Goal: Task Accomplishment & Management: Use online tool/utility

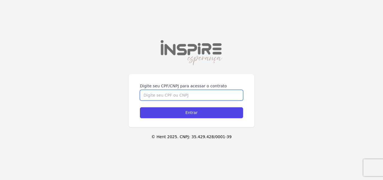
click at [173, 90] on input "Digite seu CPF/CNPJ para acessar o contrato" at bounding box center [191, 95] width 103 height 11
type input "46401927895"
click at [140, 107] on input "Entrar" at bounding box center [191, 112] width 103 height 11
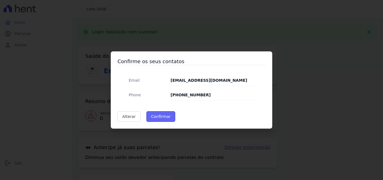
click at [147, 116] on button "Confirmar" at bounding box center [161, 116] width 29 height 11
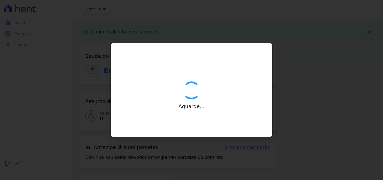
type input "Contatos confirmados com sucesso."
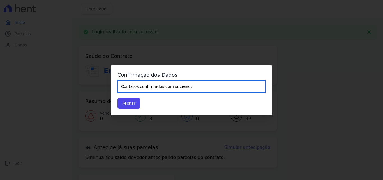
click at [157, 87] on input "Contatos confirmados com sucesso." at bounding box center [192, 87] width 148 height 12
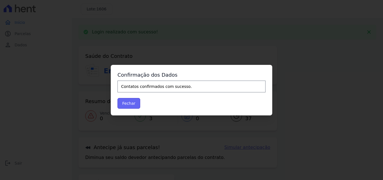
click at [125, 103] on button "Fechar" at bounding box center [129, 103] width 23 height 11
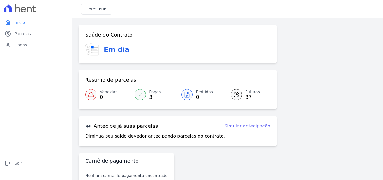
scroll to position [13, 0]
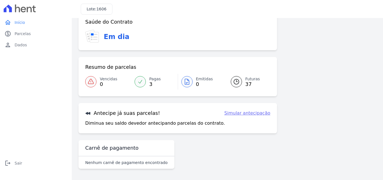
click at [245, 111] on link "Simular antecipação" at bounding box center [248, 113] width 46 height 7
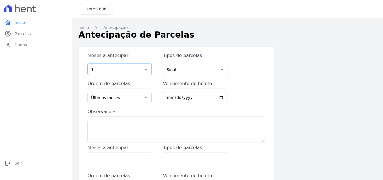
click at [129, 74] on select "1 2 3 4 5 6 7 8 9 10 11 12 13 14 15 16 17 18 19 20 21 22 23 24 25 26 27 28 29 3…" at bounding box center [120, 69] width 64 height 11
click at [180, 68] on select "Sinal Parcela Normal Intercalada Financiamento CEF" at bounding box center [195, 69] width 64 height 11
click at [141, 68] on select "1 2 3 4 5 6 7 8 9 10 11 12 13 14 15 16 17 18 19 20 21 22 23 24 25 26 27 28 29 3…" at bounding box center [120, 69] width 64 height 11
click at [166, 96] on input "Vencimento do boleto" at bounding box center [195, 97] width 64 height 11
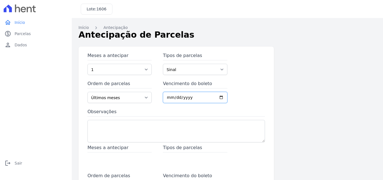
click at [184, 95] on input "Vencimento do boleto" at bounding box center [195, 97] width 64 height 11
click at [177, 115] on label "Observações" at bounding box center [177, 112] width 178 height 8
click at [177, 120] on textarea "Observações" at bounding box center [177, 131] width 178 height 22
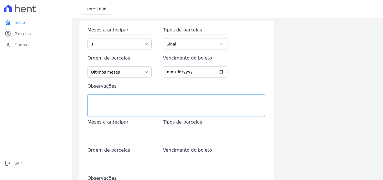
scroll to position [56, 0]
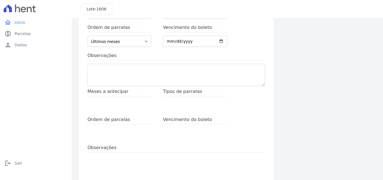
click at [109, 107] on div "Meses a antecipar" at bounding box center [120, 99] width 64 height 22
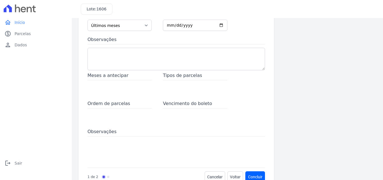
scroll to position [87, 0]
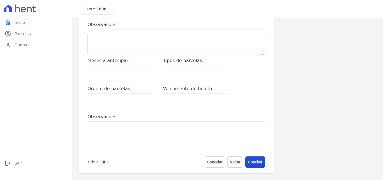
click at [246, 161] on button "Concluir" at bounding box center [255, 161] width 19 height 11
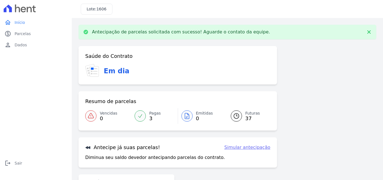
click at [234, 115] on icon at bounding box center [236, 115] width 5 height 5
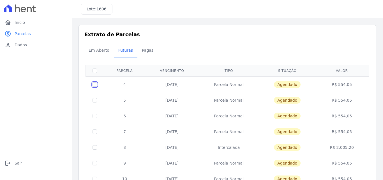
click at [95, 86] on input "checkbox" at bounding box center [95, 84] width 4 height 4
checkbox input "true"
click at [95, 86] on input "checkbox" at bounding box center [95, 84] width 4 height 4
checkbox input "false"
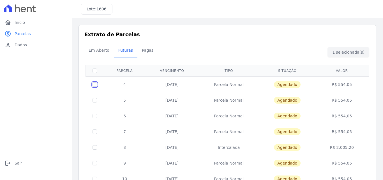
checkbox input "false"
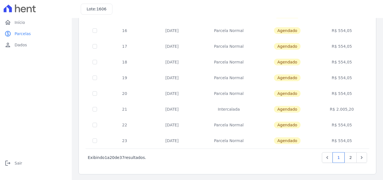
scroll to position [244, 0]
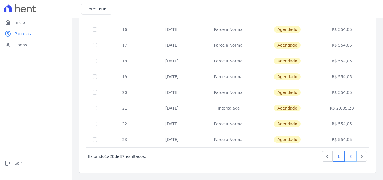
click at [345, 158] on link "2" at bounding box center [351, 156] width 12 height 11
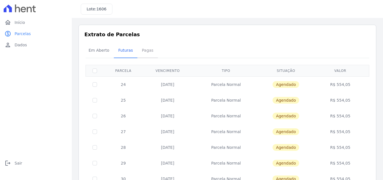
click at [149, 53] on span "Pagas" at bounding box center [148, 50] width 18 height 11
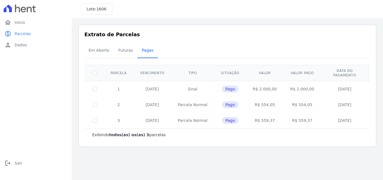
click at [138, 52] on link "Pagas" at bounding box center [148, 51] width 20 height 15
click at [14, 19] on link "home Início" at bounding box center [35, 22] width 67 height 11
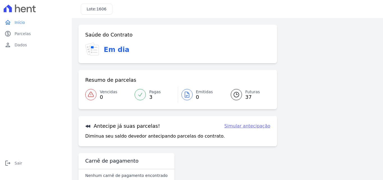
scroll to position [13, 0]
